Goal: Navigation & Orientation: Understand site structure

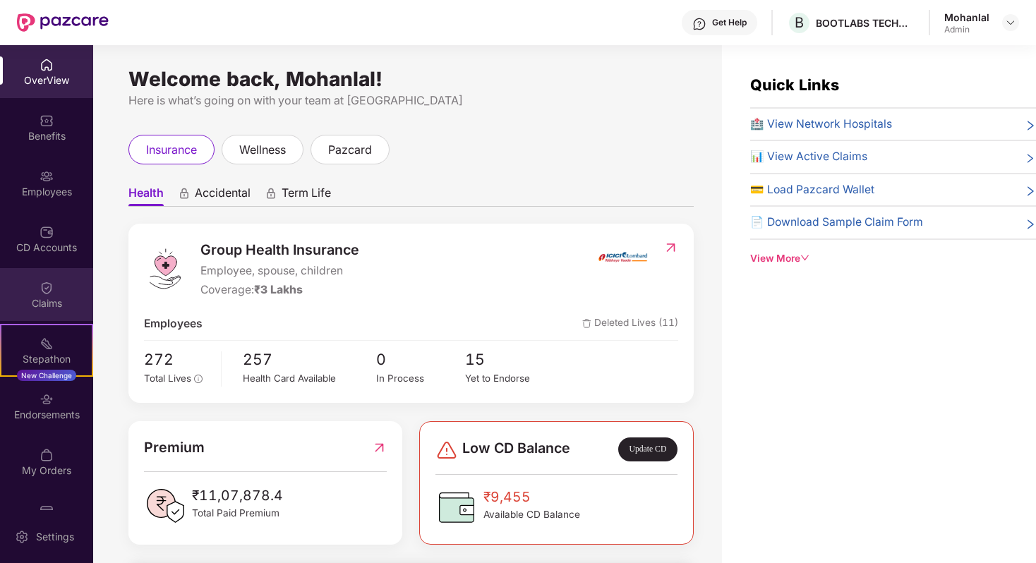
click at [42, 298] on div "Claims" at bounding box center [46, 303] width 93 height 14
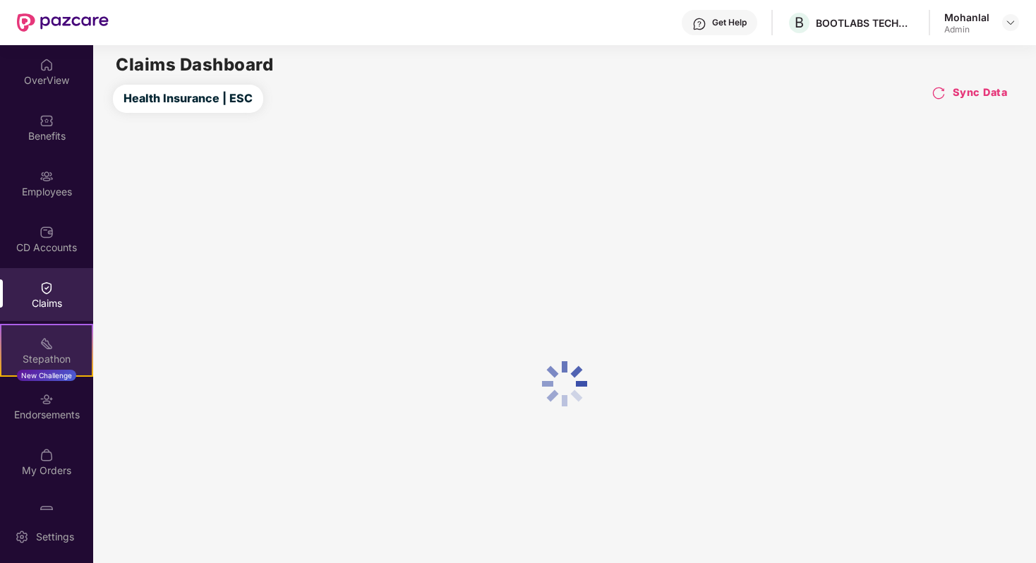
click at [26, 360] on div "Stepathon" at bounding box center [46, 359] width 90 height 14
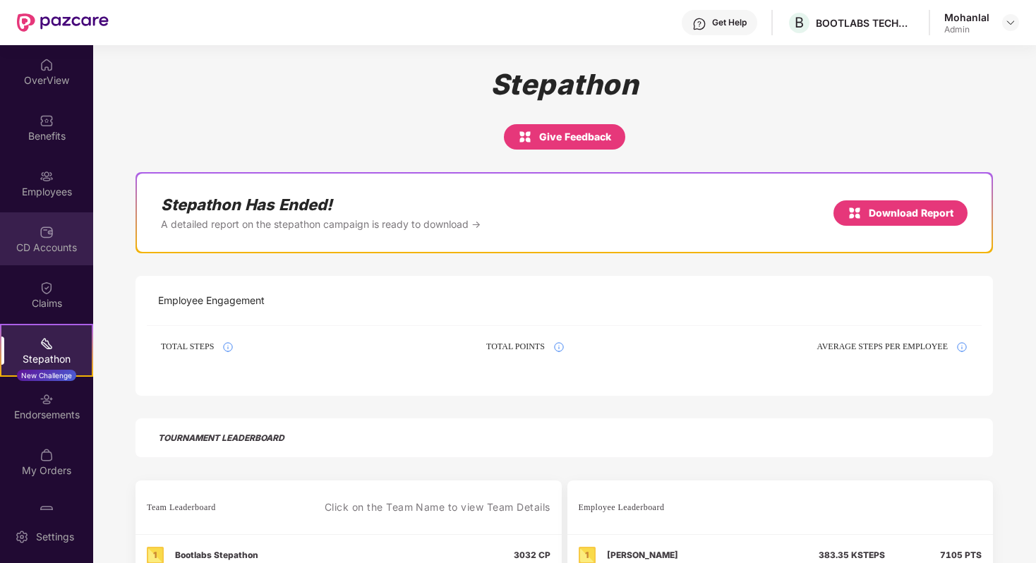
click at [45, 234] on img at bounding box center [47, 232] width 14 height 14
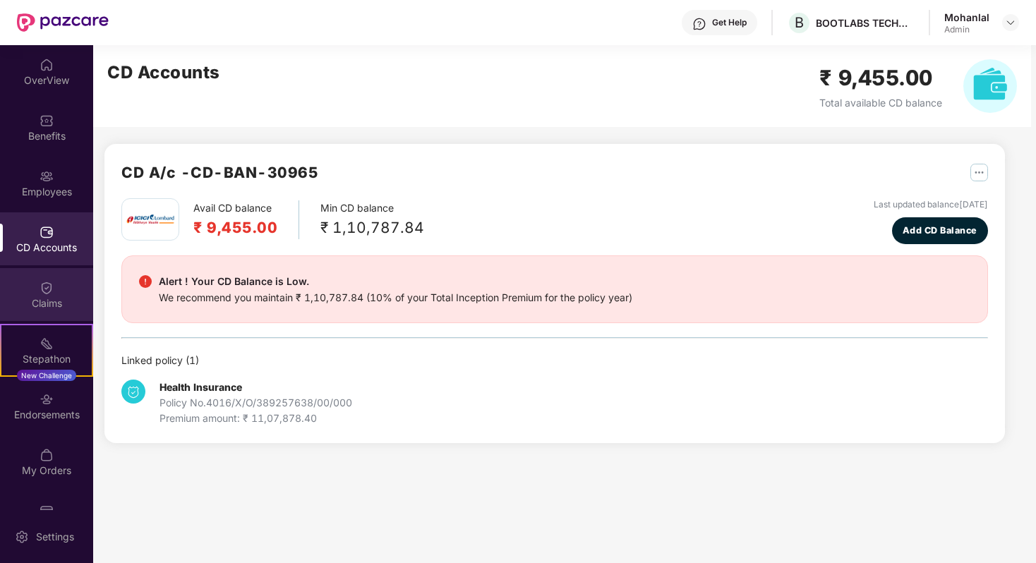
click at [51, 284] on div "Claims" at bounding box center [46, 294] width 93 height 53
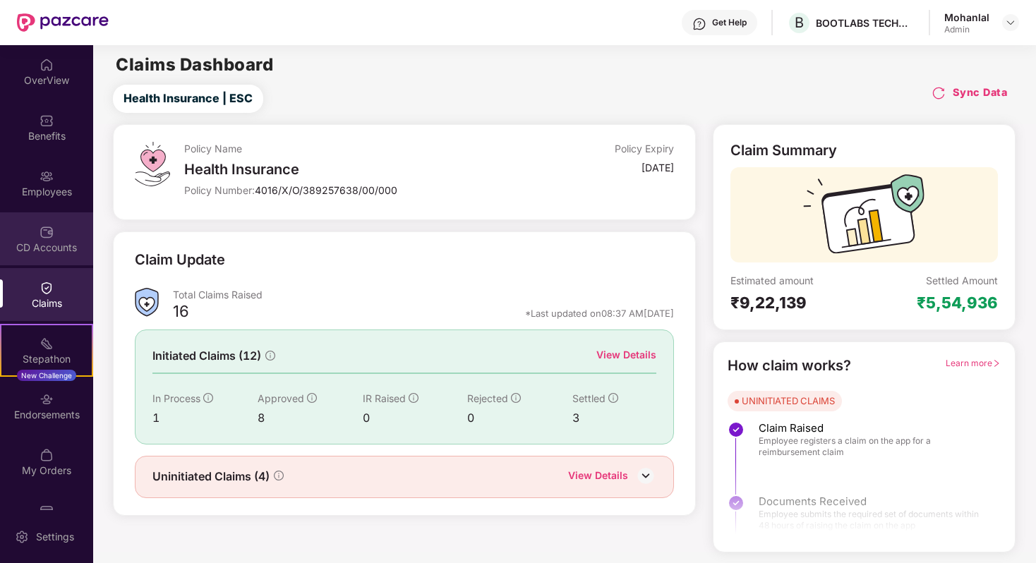
click at [40, 226] on img at bounding box center [47, 232] width 14 height 14
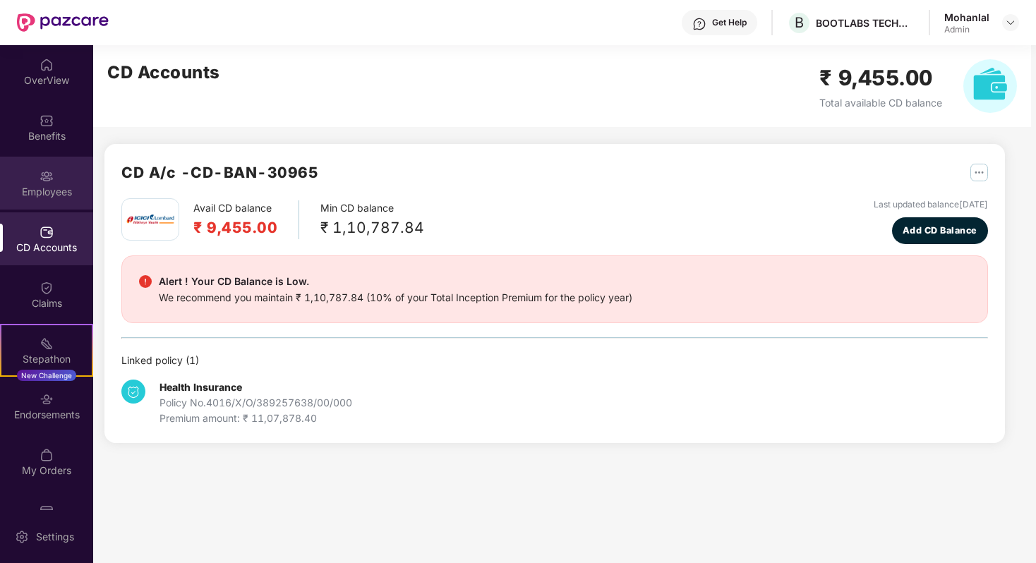
click at [46, 187] on div "Employees" at bounding box center [46, 192] width 93 height 14
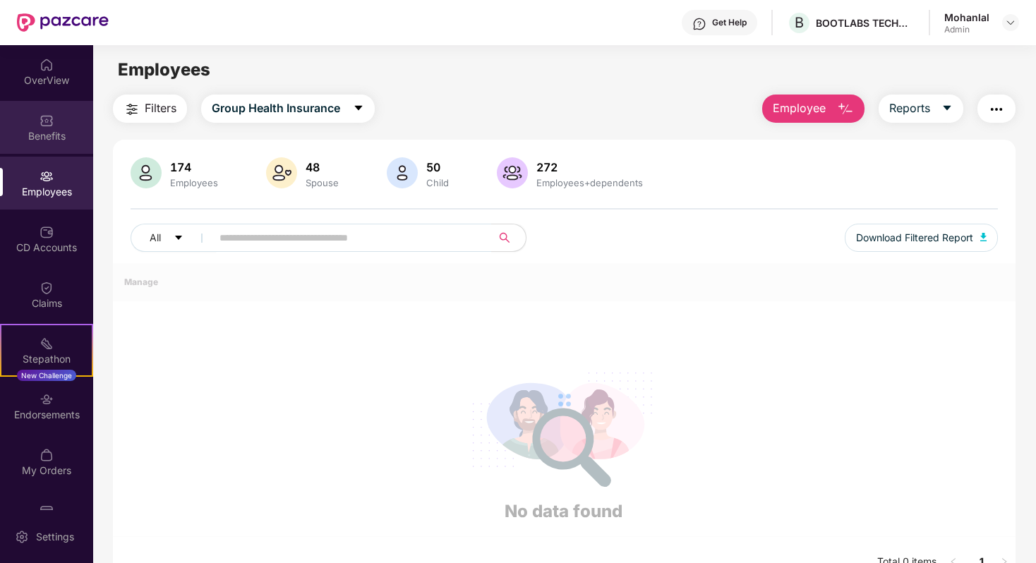
click at [46, 135] on div "Benefits" at bounding box center [46, 136] width 93 height 14
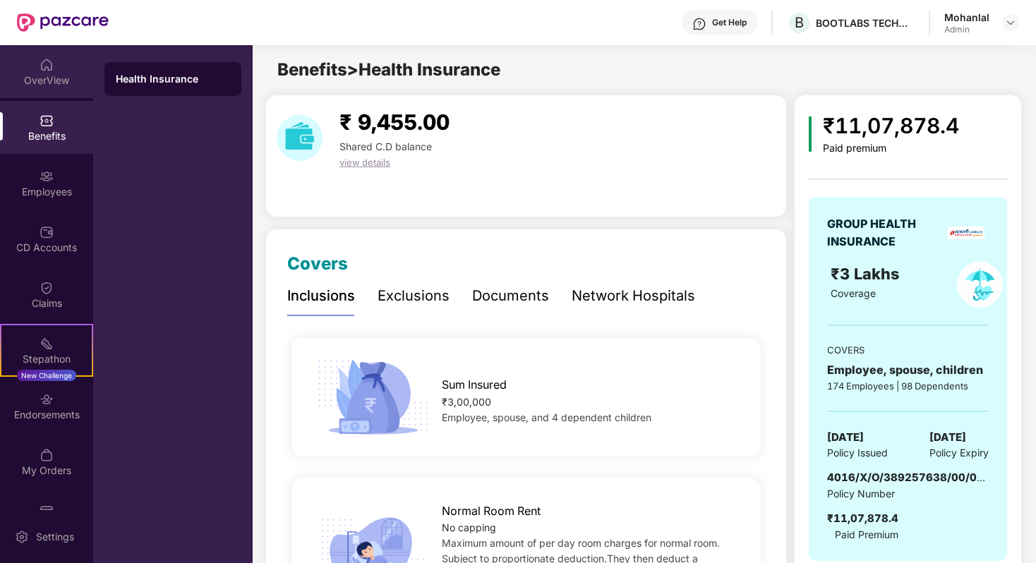
click at [56, 71] on div "OverView" at bounding box center [46, 71] width 93 height 53
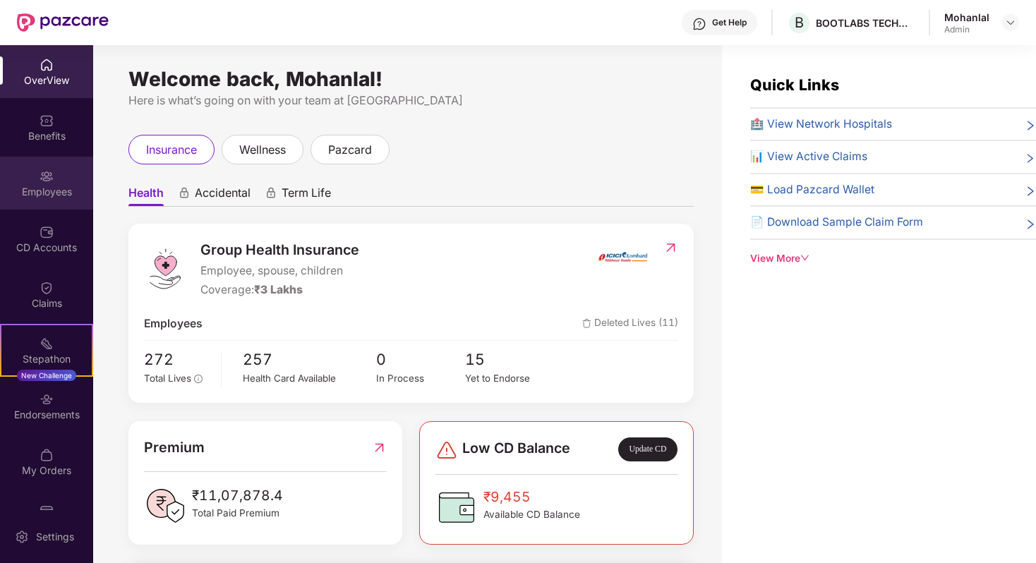
click at [28, 178] on div "Employees" at bounding box center [46, 183] width 93 height 53
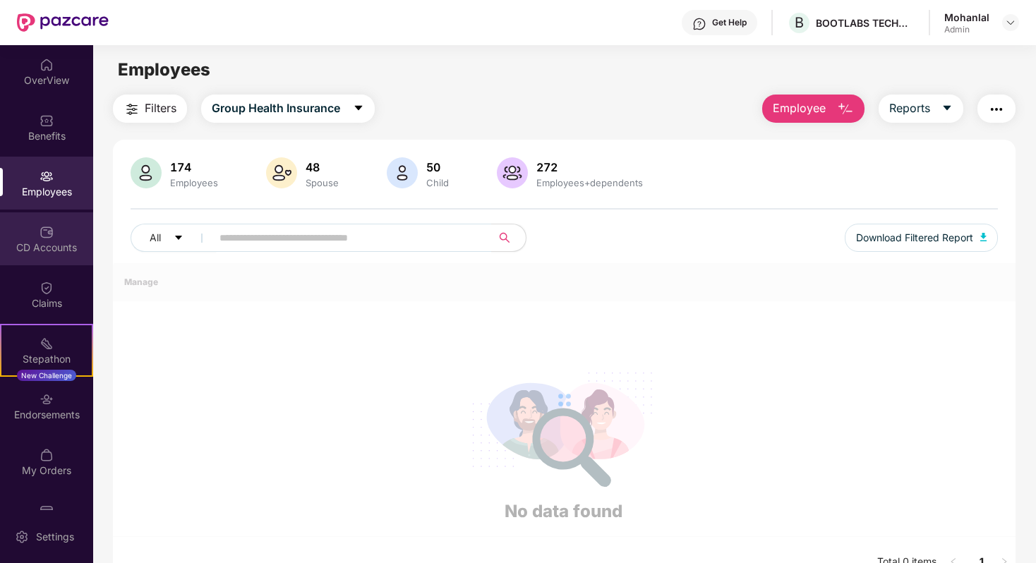
click at [30, 227] on div "CD Accounts" at bounding box center [46, 238] width 93 height 53
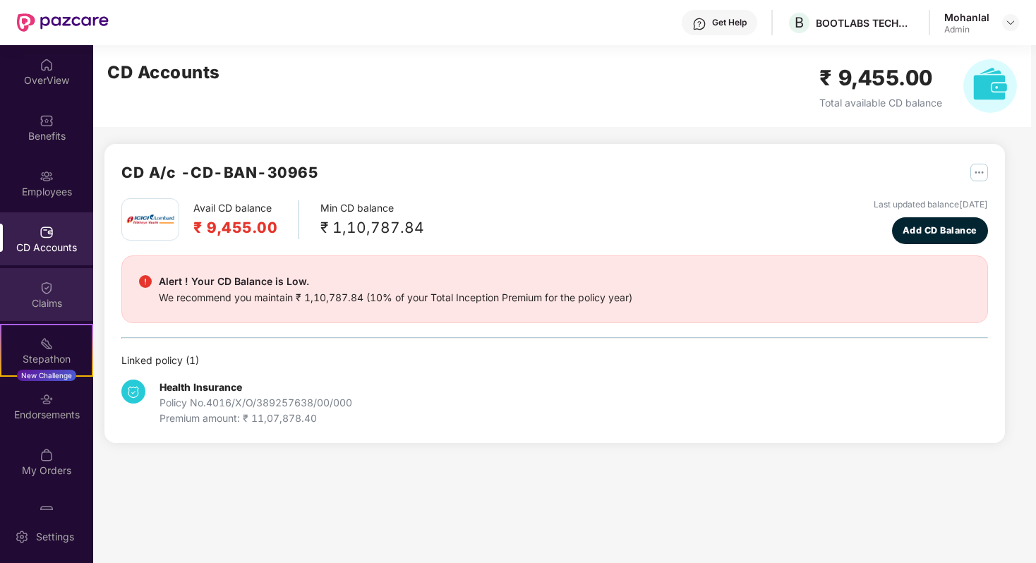
click at [37, 305] on div "Claims" at bounding box center [46, 303] width 93 height 14
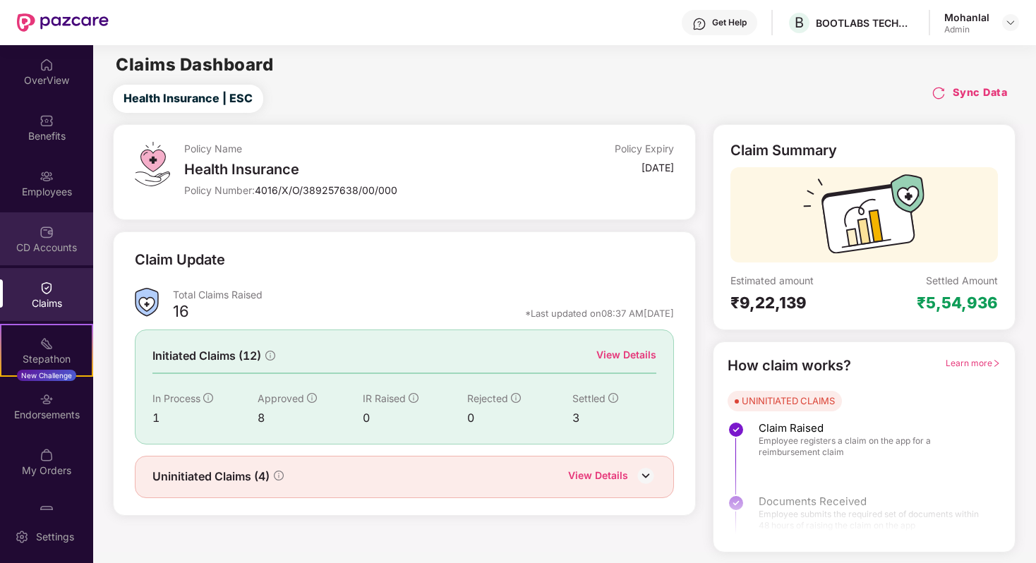
click at [51, 249] on div "CD Accounts" at bounding box center [46, 248] width 93 height 14
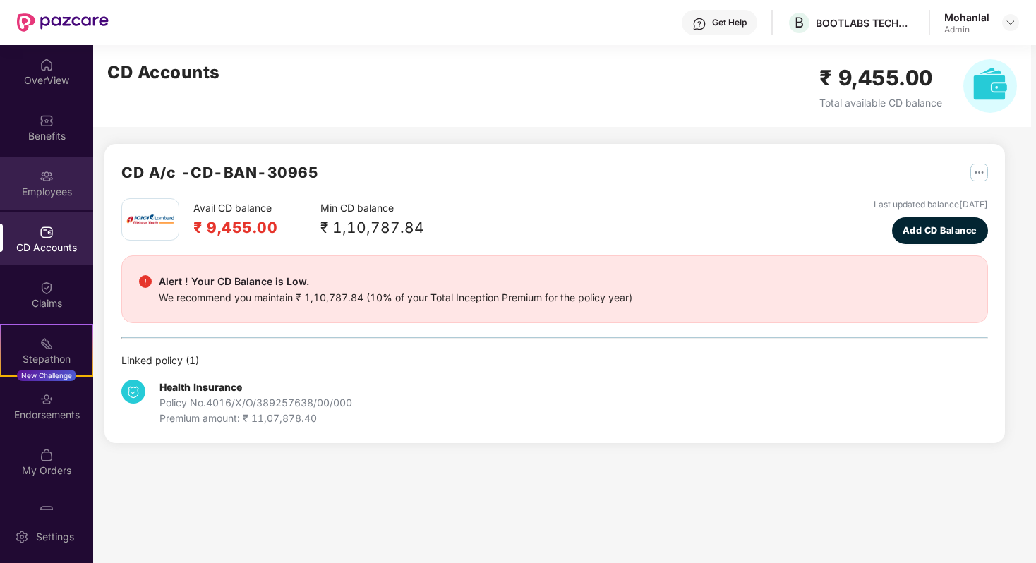
click at [58, 180] on div "Employees" at bounding box center [46, 183] width 93 height 53
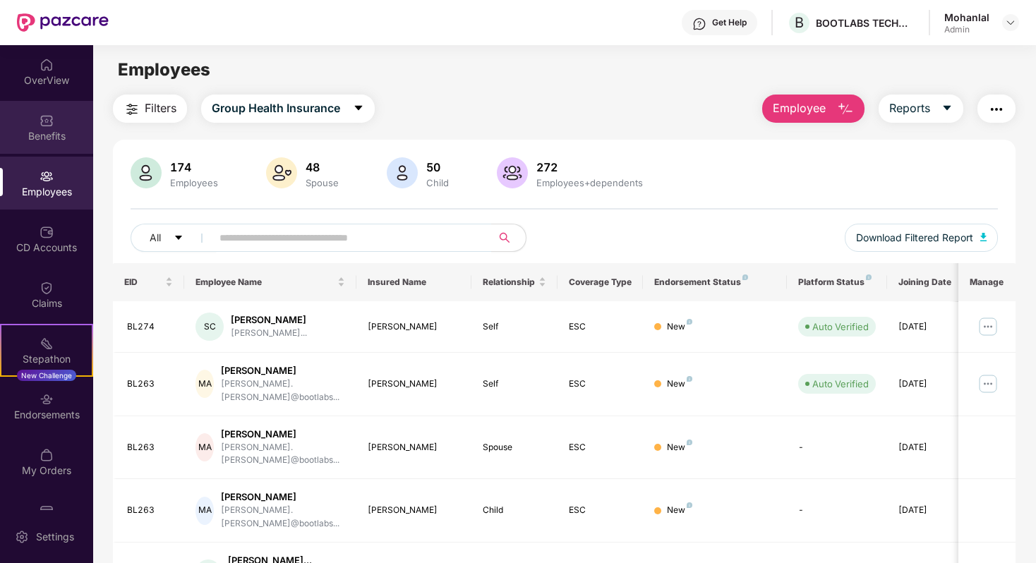
click at [58, 125] on div "Benefits" at bounding box center [46, 127] width 93 height 53
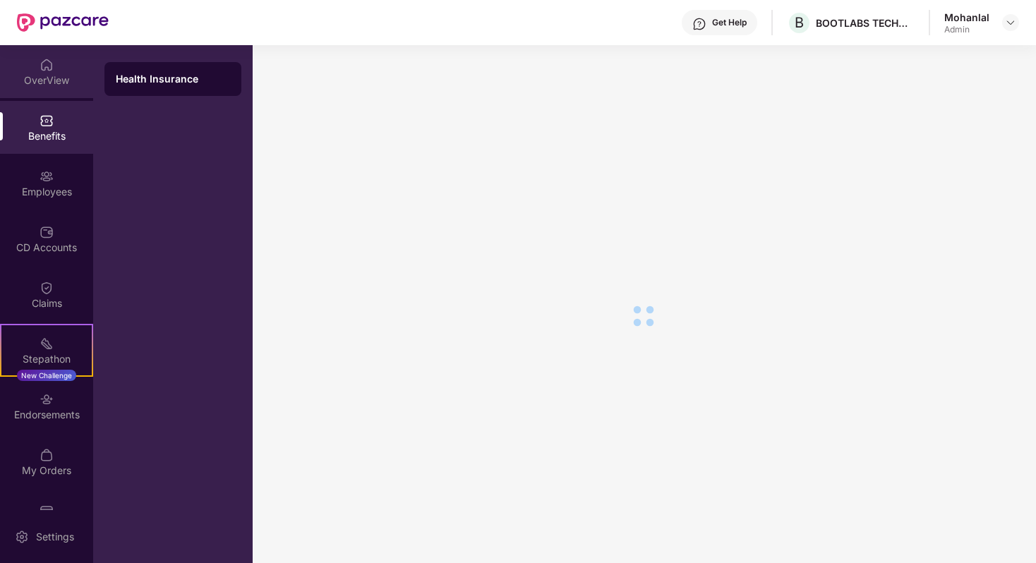
click at [59, 68] on div "OverView" at bounding box center [46, 71] width 93 height 53
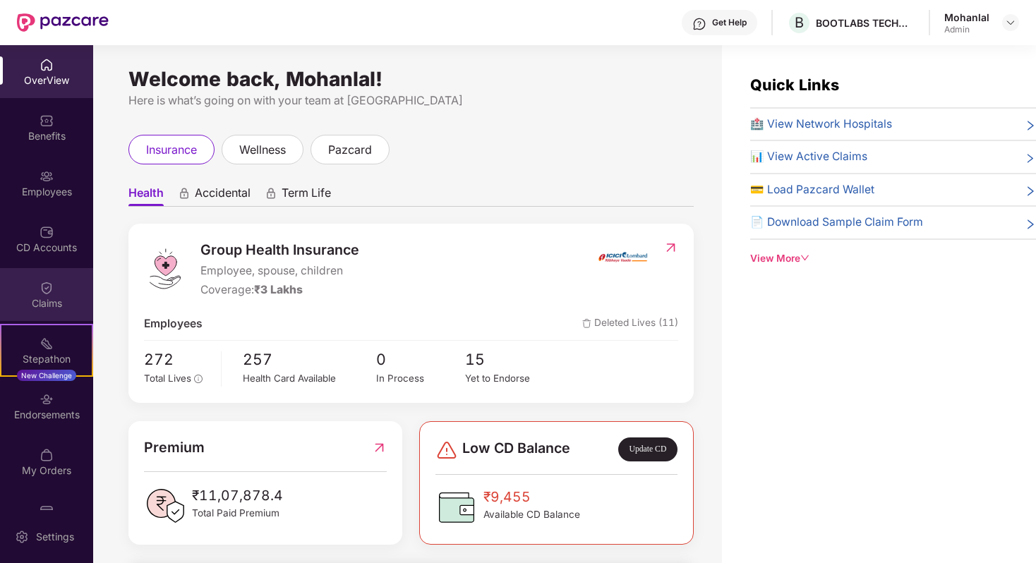
click at [25, 302] on div "Claims" at bounding box center [46, 303] width 93 height 14
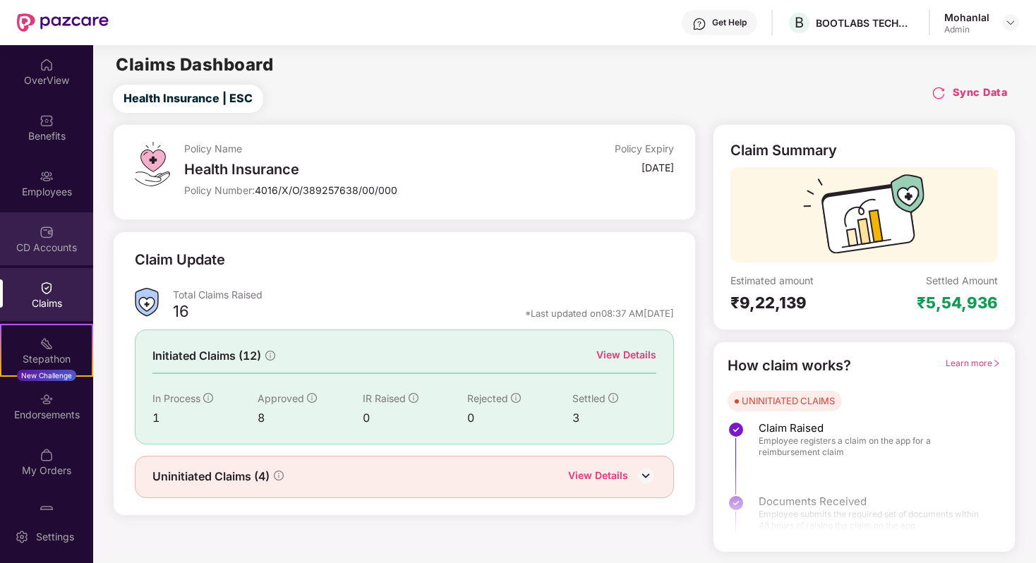
click at [51, 250] on div "CD Accounts" at bounding box center [46, 248] width 93 height 14
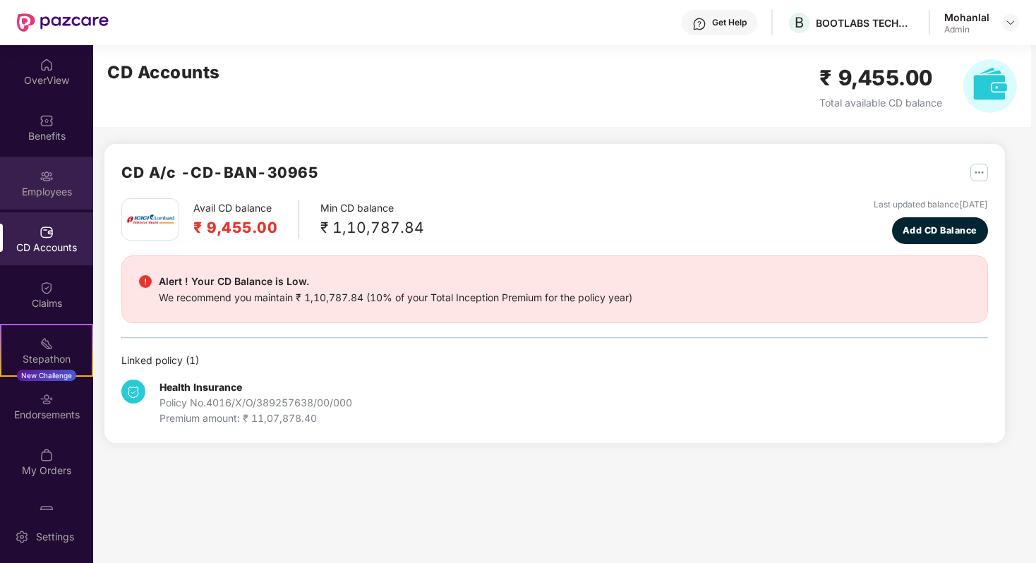
click at [55, 179] on div "Employees" at bounding box center [46, 183] width 93 height 53
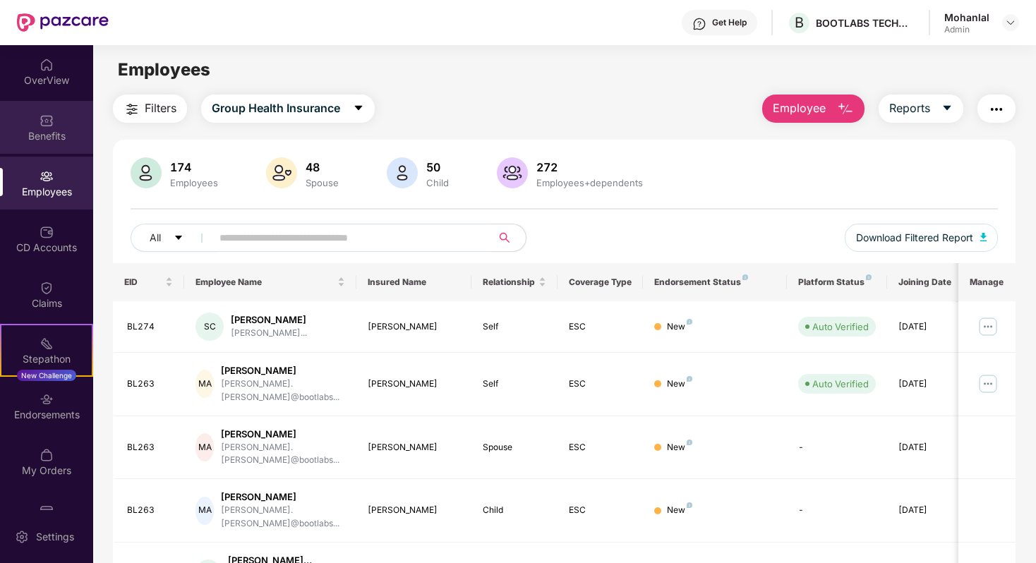
click at [59, 125] on div "Benefits" at bounding box center [46, 127] width 93 height 53
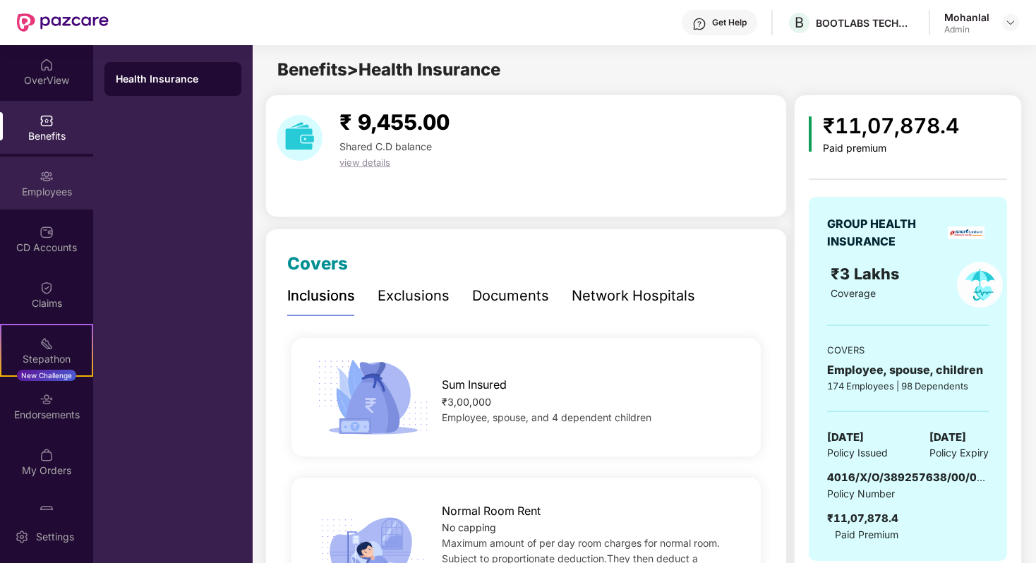
click at [49, 176] on img at bounding box center [47, 176] width 14 height 14
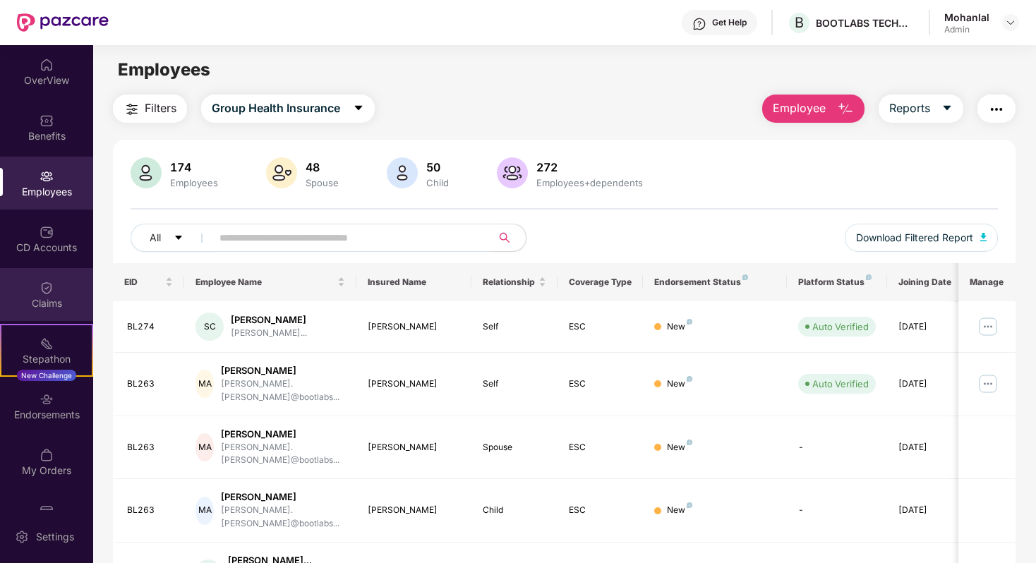
click at [47, 285] on img at bounding box center [47, 288] width 14 height 14
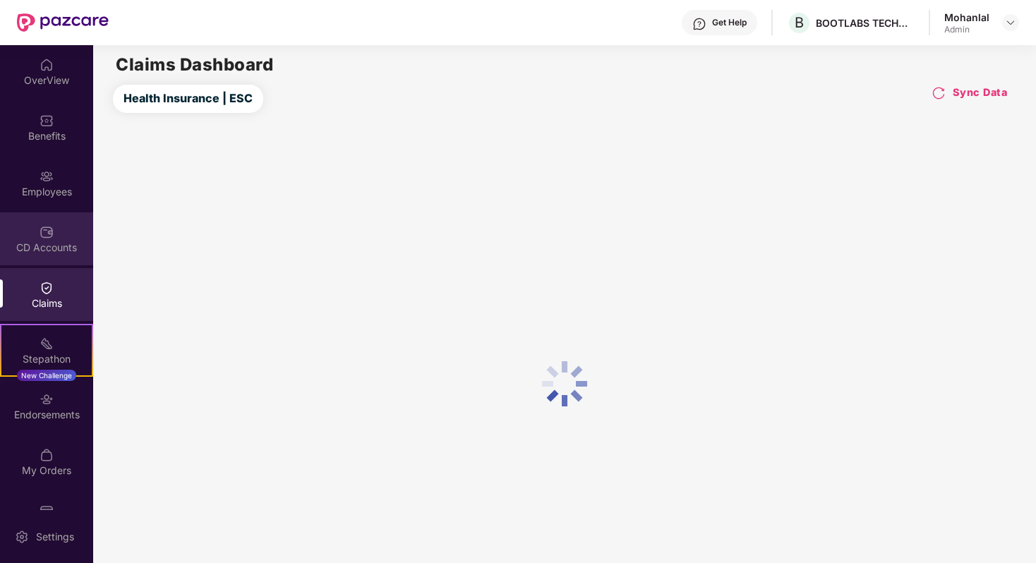
click at [47, 236] on img at bounding box center [47, 232] width 14 height 14
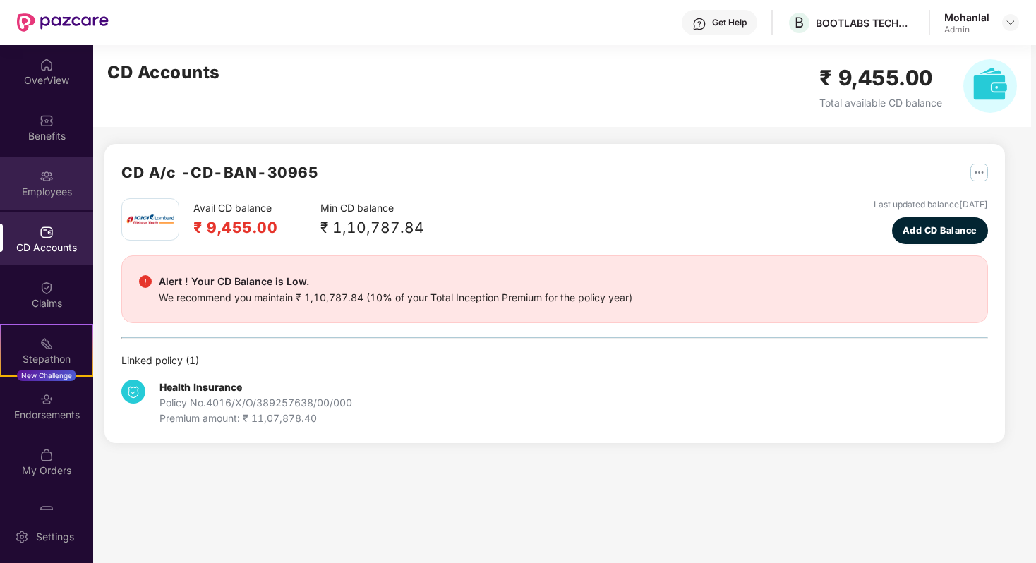
click at [45, 191] on div "Employees" at bounding box center [46, 192] width 93 height 14
